Goal: Task Accomplishment & Management: Manage account settings

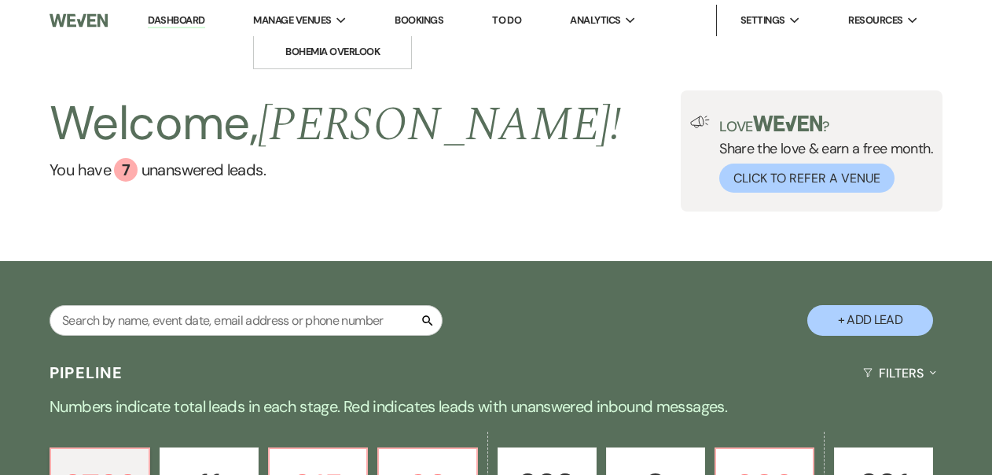
click at [260, 25] on span "Manage Venues" at bounding box center [292, 21] width 78 height 16
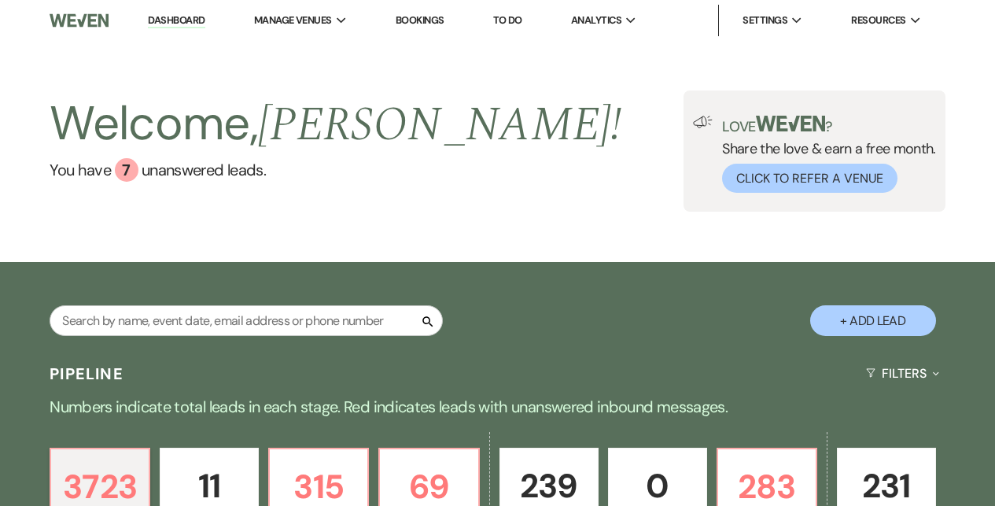
click at [74, 34] on img at bounding box center [79, 20] width 58 height 33
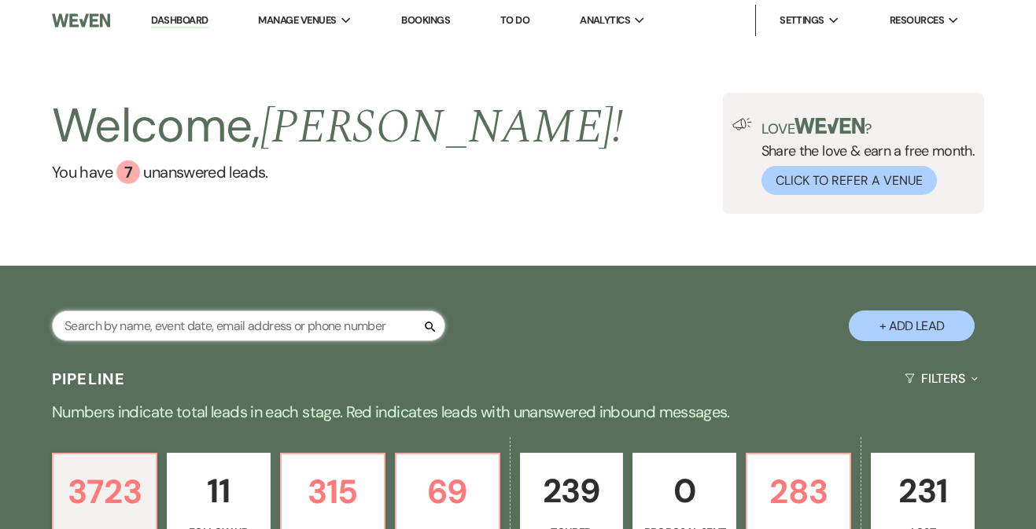
click at [266, 336] on input "text" at bounding box center [248, 326] width 393 height 31
paste input "Brittnee LeBrun"
type input "Brittnee LeBrun"
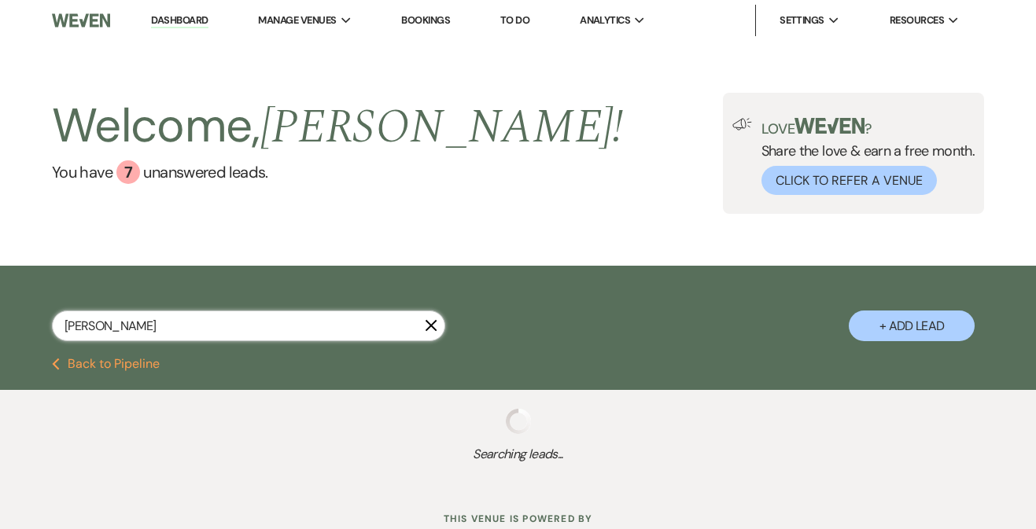
select select "4"
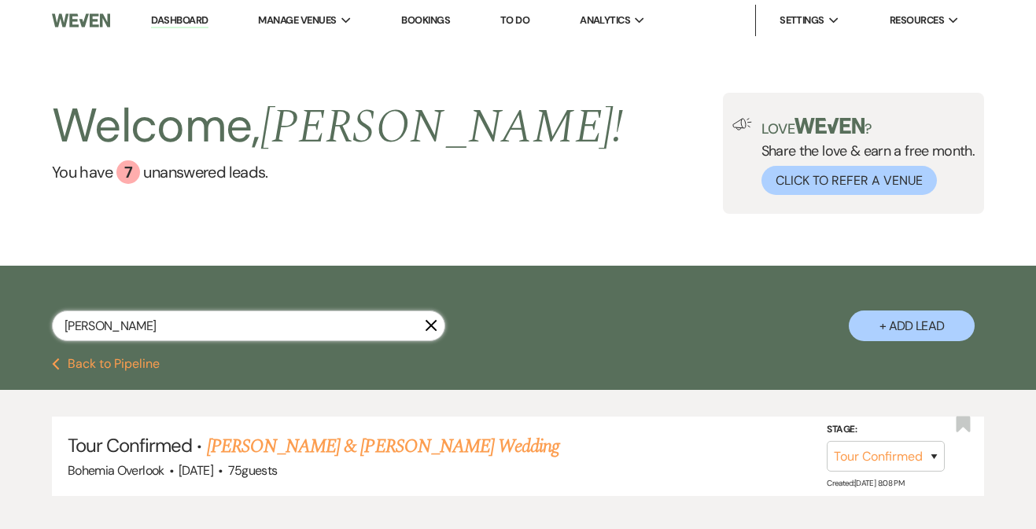
scroll to position [86, 0]
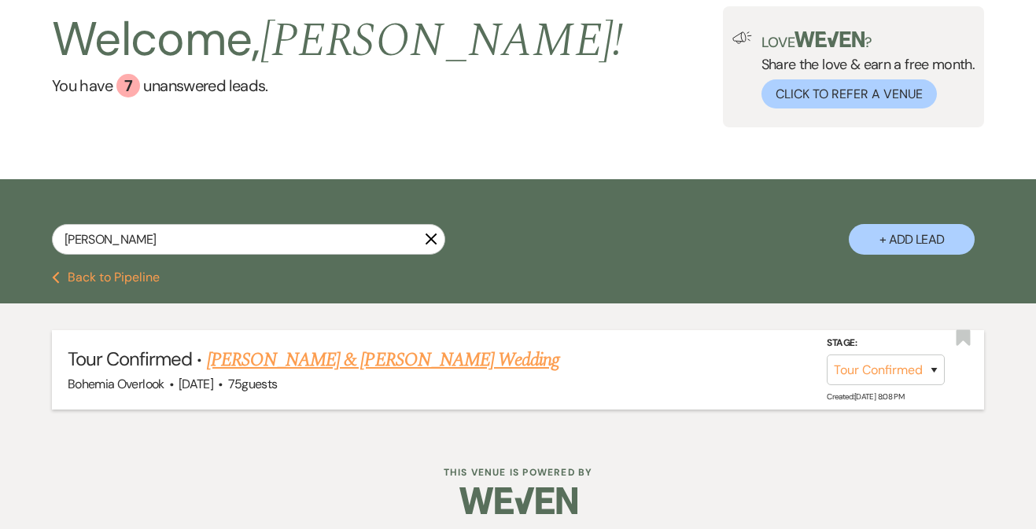
click at [382, 359] on link "Mike Rodriguez & Brittnee LeBrun's Wedding" at bounding box center [383, 360] width 352 height 28
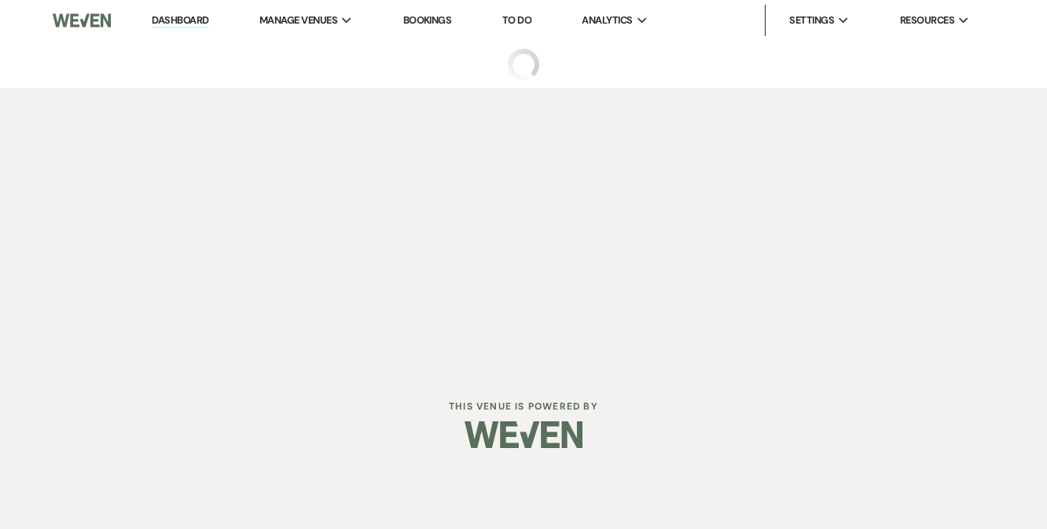
select select "4"
select select "5"
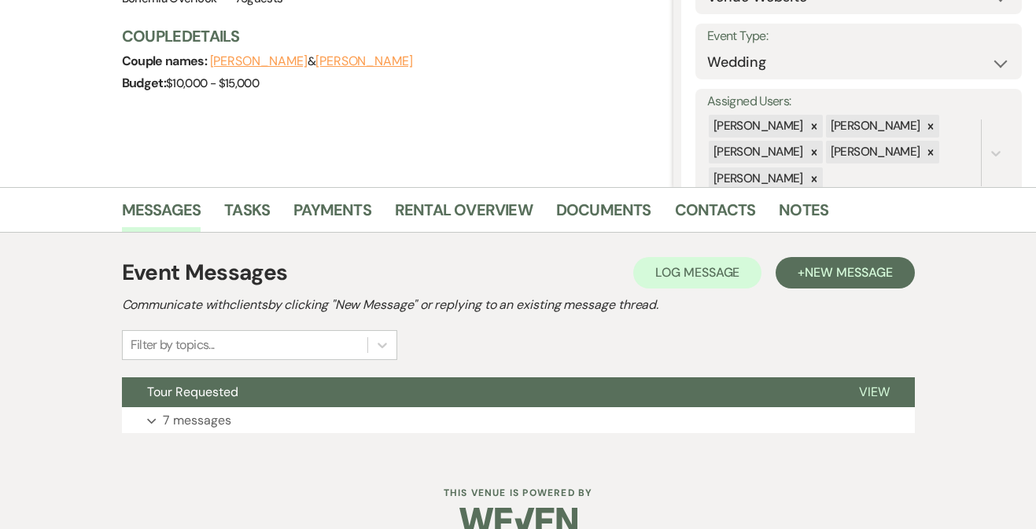
scroll to position [237, 0]
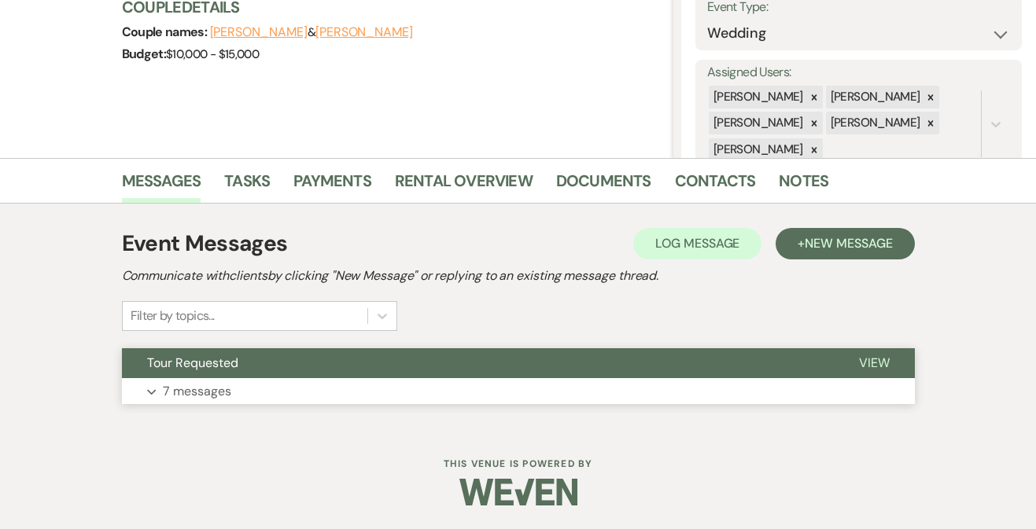
click at [804, 378] on div "Tour Requested View Expand 7 messages" at bounding box center [518, 376] width 793 height 57
click at [214, 401] on p "7 messages" at bounding box center [197, 391] width 68 height 20
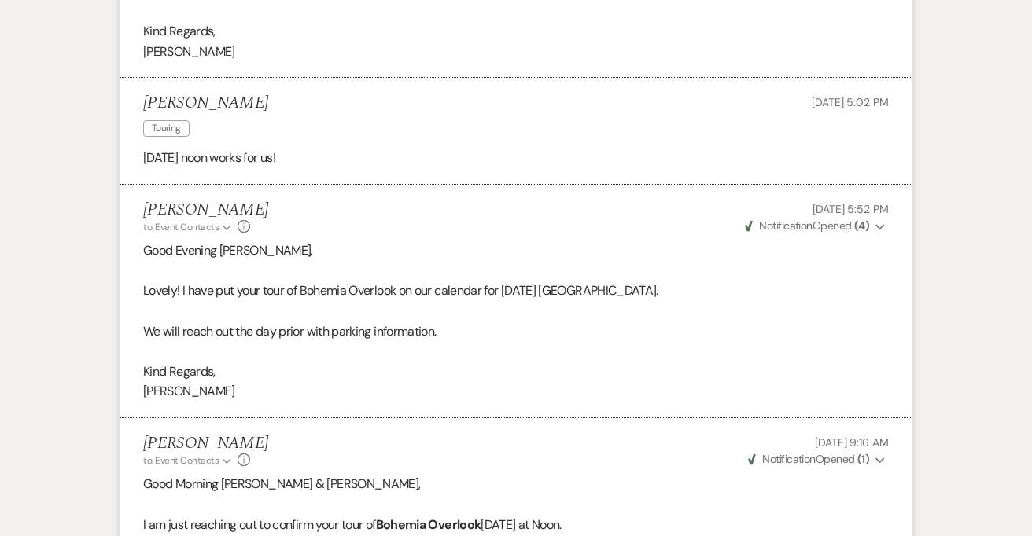
scroll to position [1864, 0]
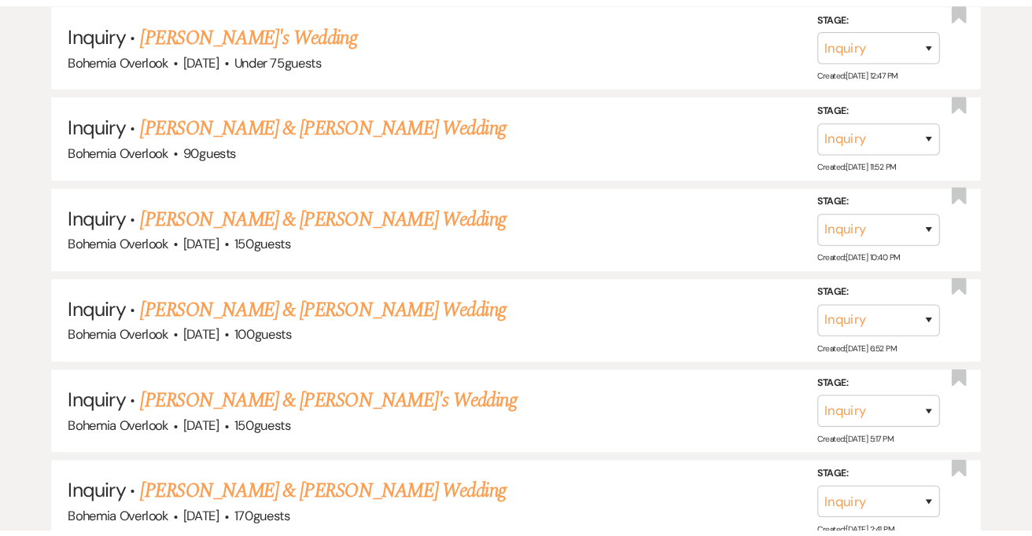
scroll to position [886, 0]
